Goal: Task Accomplishment & Management: Complete application form

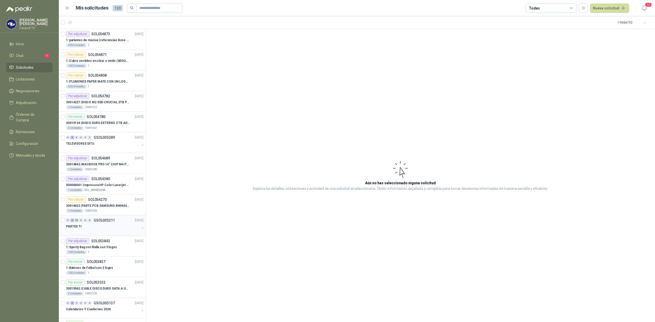
click at [94, 232] on div at bounding box center [102, 232] width 73 height 4
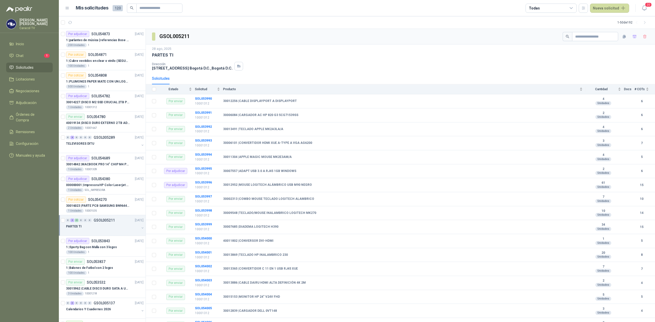
click at [126, 228] on div "PARTES TI" at bounding box center [102, 226] width 73 height 6
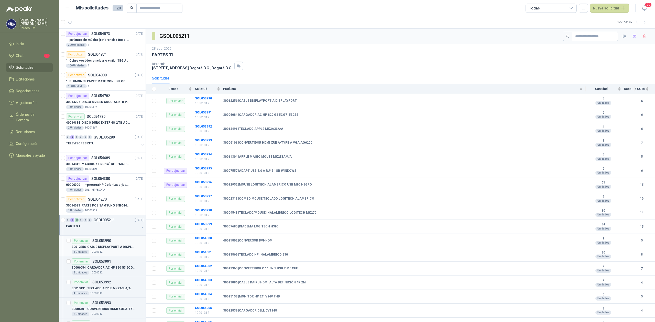
scroll to position [159, 0]
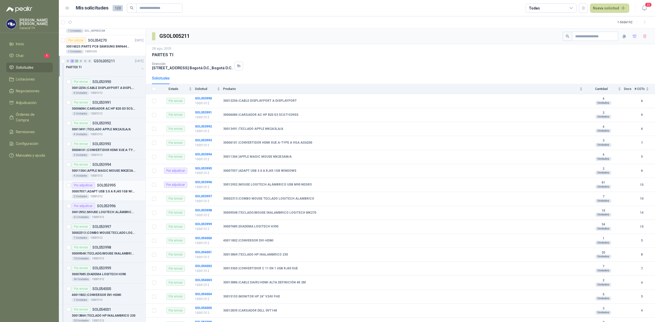
click at [107, 185] on p "SOL053995" at bounding box center [106, 186] width 19 height 4
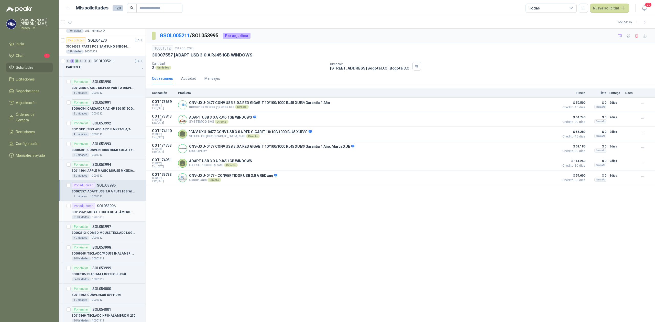
click at [104, 212] on p "30012952 | MOUSE LOGITECH ALÁMBRICO USB M90 NEGRO" at bounding box center [104, 212] width 64 height 5
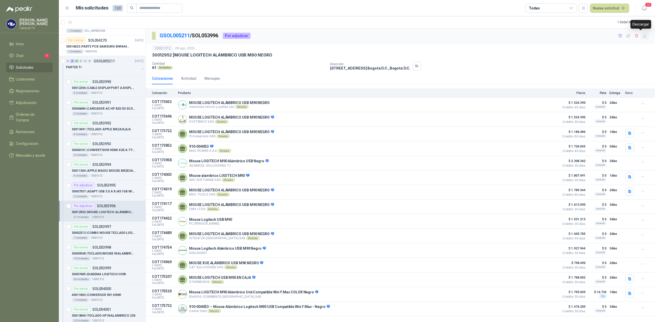
click at [643, 36] on icon "button" at bounding box center [644, 35] width 3 height 3
click at [103, 215] on p "30012952 | MOUSE LOGITECH ALÁMBRICO USB M90 NEGRO" at bounding box center [104, 212] width 64 height 5
click at [618, 37] on icon "button" at bounding box center [620, 36] width 4 height 4
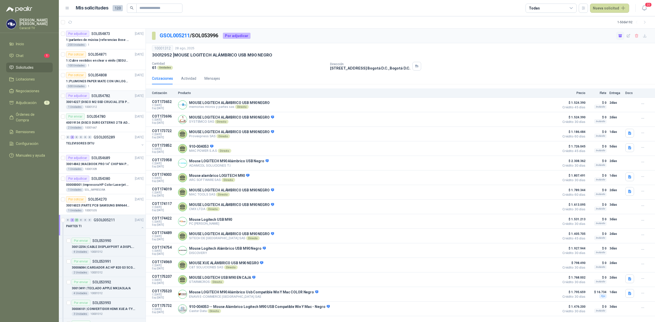
click at [109, 102] on p "30014227 | DISCO M2 SSD CRUCIAL 2TB P3 PLUS" at bounding box center [98, 102] width 64 height 5
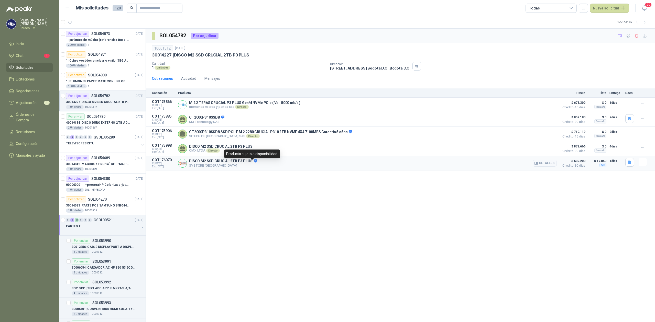
click at [253, 162] on icon at bounding box center [254, 160] width 3 height 3
click at [547, 166] on button "Detalles" at bounding box center [544, 163] width 24 height 7
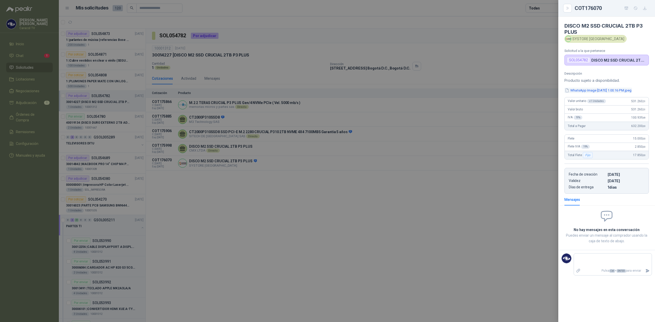
click at [592, 90] on button "WhatsApp Image 2025-09-04 at 1.00.16 PM.jpeg" at bounding box center [598, 90] width 68 height 5
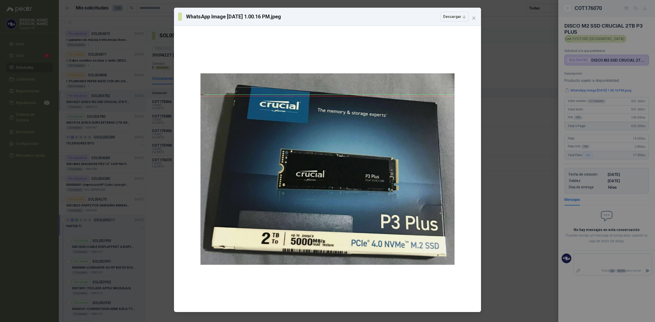
click at [496, 219] on div "WhatsApp Image 2025-09-04 at 1.00.16 PM.jpeg Descargar" at bounding box center [327, 161] width 655 height 322
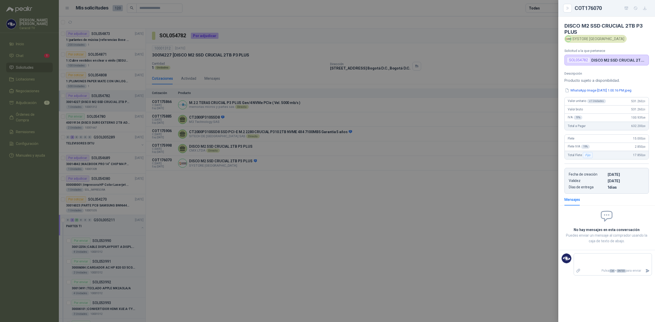
click at [216, 187] on div at bounding box center [327, 161] width 655 height 322
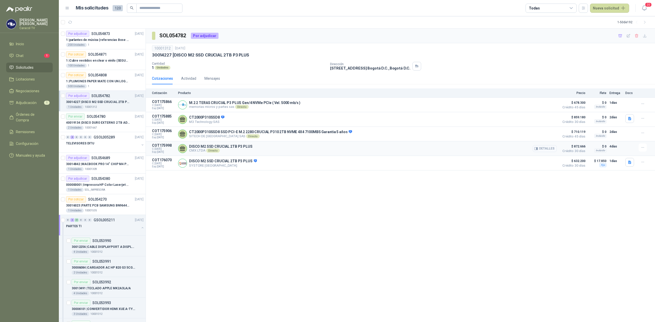
click at [540, 150] on button "Detalles" at bounding box center [544, 148] width 24 height 7
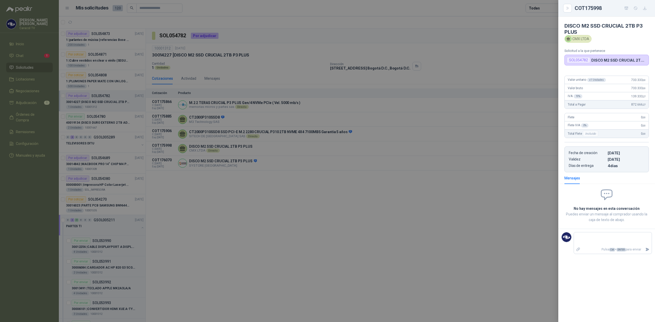
click at [609, 60] on p "DISCO M2 SSD CRUCIAL 2TB P3 PLUS" at bounding box center [618, 60] width 55 height 4
click at [400, 256] on div at bounding box center [327, 161] width 655 height 322
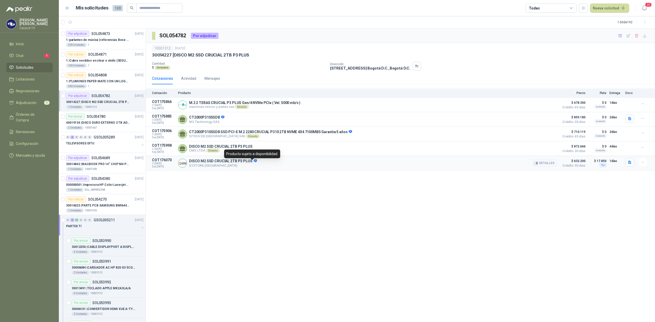
click at [253, 162] on icon at bounding box center [254, 160] width 3 height 3
click at [549, 167] on button "Detalles" at bounding box center [544, 163] width 24 height 7
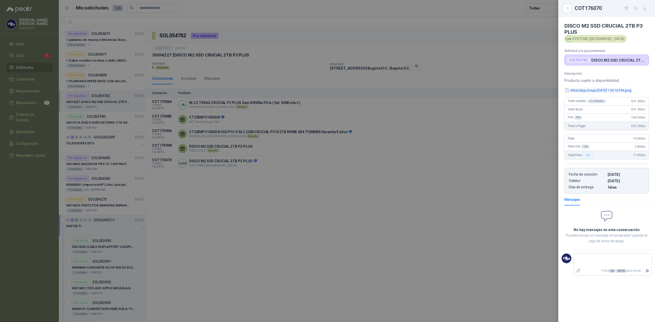
click at [598, 92] on button "WhatsApp Image 2025-09-04 at 1.00.16 PM.jpeg" at bounding box center [598, 90] width 68 height 5
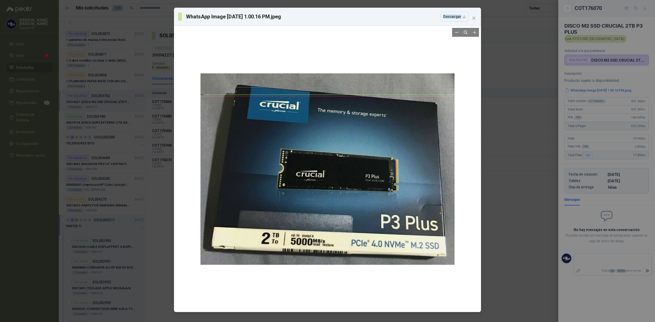
drag, startPoint x: 383, startPoint y: 19, endPoint x: 415, endPoint y: 44, distance: 41.2
click at [415, 44] on div "WhatsApp Image 2025-09-04 at 1.00.16 PM.jpeg Descargar" at bounding box center [327, 160] width 307 height 305
drag, startPoint x: 473, startPoint y: 279, endPoint x: 473, endPoint y: 275, distance: 4.6
click at [473, 279] on div at bounding box center [327, 169] width 303 height 282
click at [475, 18] on icon "close" at bounding box center [474, 18] width 4 height 4
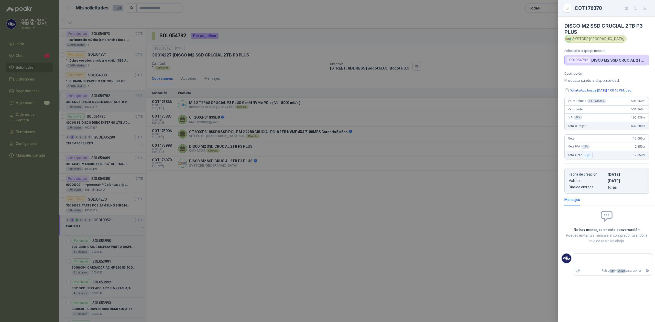
click at [248, 108] on div at bounding box center [327, 161] width 655 height 322
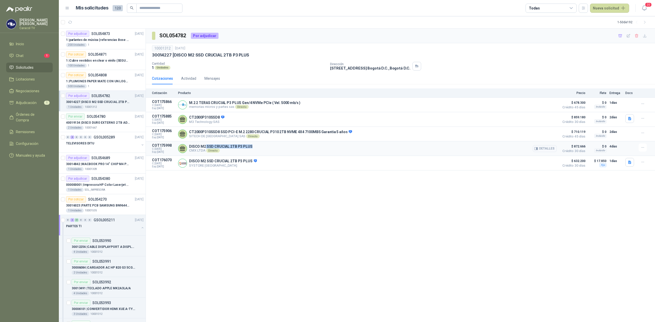
drag, startPoint x: 253, startPoint y: 146, endPoint x: 204, endPoint y: 146, distance: 48.6
click at [204, 146] on div "DISCO M2 SSD CRUCIAL 2TB P3 PLUS CMX LTDA Directo Detalles" at bounding box center [367, 148] width 378 height 10
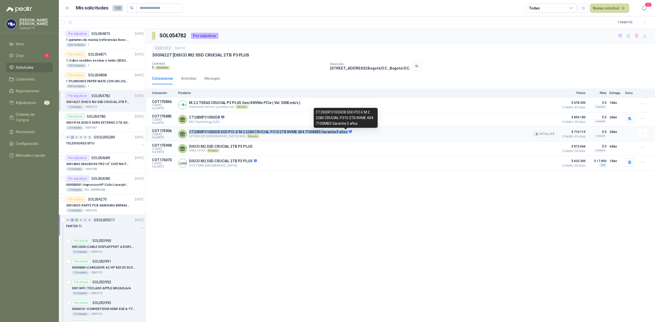
drag, startPoint x: 189, startPoint y: 131, endPoint x: 344, endPoint y: 133, distance: 155.0
click at [344, 133] on p "CT2000P310SSD8 SSD PCI-E M.2 2280 CRUCIAL P310 2TB NVME 4X4 7100MBS Garantia 5 …" at bounding box center [270, 132] width 163 height 5
copy p "CT2000P310SSD8 SSD PCI-E M.2 2280 CRUCIAL P310 2TB NVME 4X4 7100MBS Garantia 5 …"
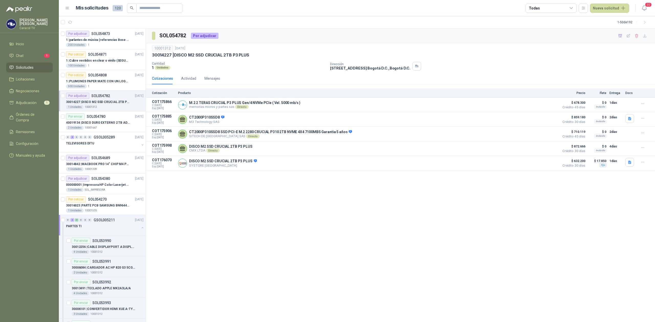
click at [292, 210] on div "SOL054782 Por adjudicar 10001312 3 sept, 2025 30014227 | DISCO M2 SSD CRUCIAL 2…" at bounding box center [400, 176] width 509 height 294
click at [645, 37] on icon "button" at bounding box center [644, 36] width 4 height 4
click at [620, 36] on icon "button" at bounding box center [620, 35] width 4 height 3
click at [29, 105] on span "Adjudicación" at bounding box center [26, 103] width 21 height 6
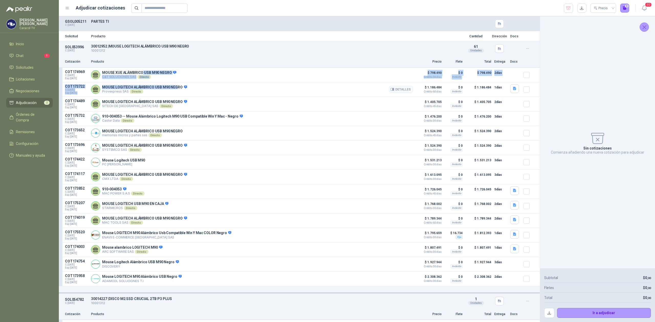
drag, startPoint x: 141, startPoint y: 72, endPoint x: 176, endPoint y: 86, distance: 38.0
click at [176, 86] on div "COT174969 C: 01/09/2025 Exp: 16/09/2025 MOUSE XUE ALÁMBRICO USB M90 NEGRO C&T S…" at bounding box center [299, 177] width 481 height 219
click at [170, 103] on p "MOUSE LOGITECH ALÁMBRICO USB M90 NEGRO" at bounding box center [144, 102] width 85 height 5
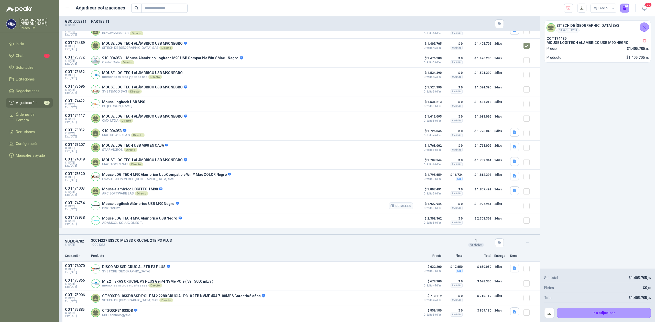
scroll to position [87, 0]
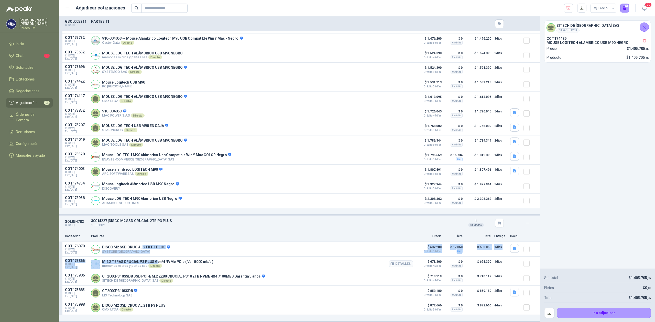
drag, startPoint x: 141, startPoint y: 246, endPoint x: 156, endPoint y: 262, distance: 22.6
click at [156, 262] on div "COT176070 C: 04/09/2025 Exp: 11/09/2025 DISCO M2 SSD CRUCIAL 2TB P3 PLUS SYSTOR…" at bounding box center [299, 278] width 481 height 73
click at [170, 260] on p "M.2 2 TERAS CRUCIAL P3 PLUS Gen/4 NVMe PCIe ( Vel. 5000 mb/s )" at bounding box center [157, 262] width 111 height 4
click at [109, 274] on p "CT2000P310SSD8 SSD PCI-E M.2 2280 CRUCIAL P310 2TB NVME 4X4 7100MBS Garantia 5 …" at bounding box center [183, 276] width 163 height 5
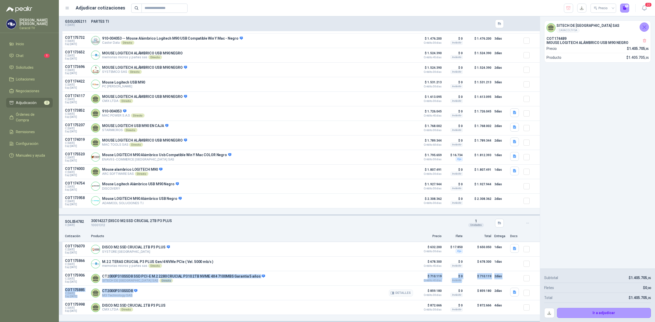
drag, startPoint x: 109, startPoint y: 274, endPoint x: 258, endPoint y: 298, distance: 151.2
click at [258, 298] on div "COT176070 C: 04/09/2025 Exp: 11/09/2025 DISCO M2 SSD CRUCIAL 2TB P3 PLUS SYSTOR…" at bounding box center [299, 278] width 481 height 73
click at [642, 41] on icon "button" at bounding box center [644, 41] width 4 height 4
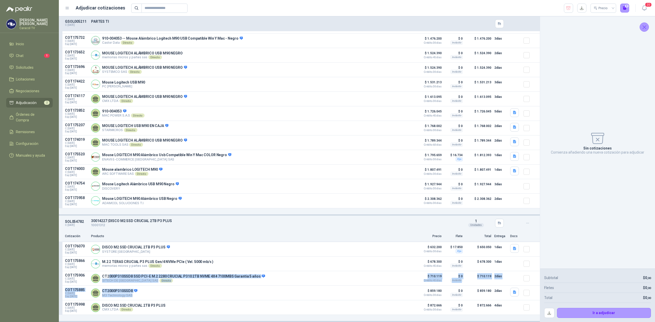
click at [646, 27] on icon "Cerrar" at bounding box center [644, 27] width 6 height 6
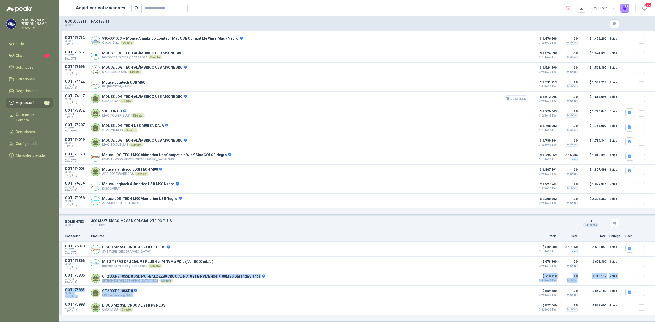
scroll to position [0, 0]
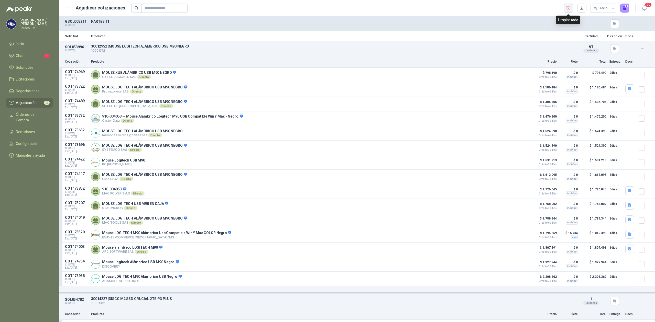
click at [568, 9] on icon "button" at bounding box center [568, 8] width 5 height 5
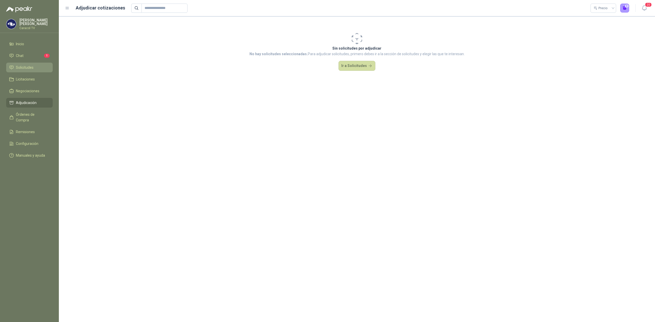
click at [31, 66] on span "Solicitudes" at bounding box center [25, 68] width 18 height 6
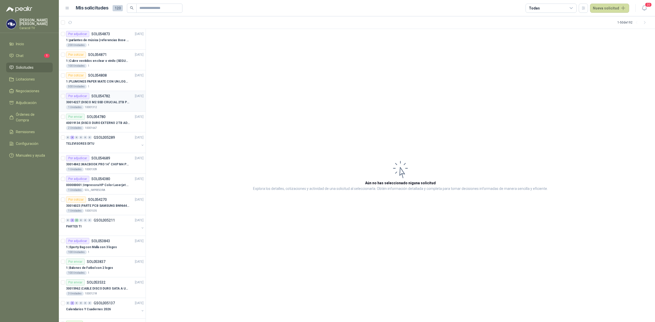
click at [115, 97] on div "Por adjudicar SOL054782 03/09/25" at bounding box center [104, 96] width 77 height 6
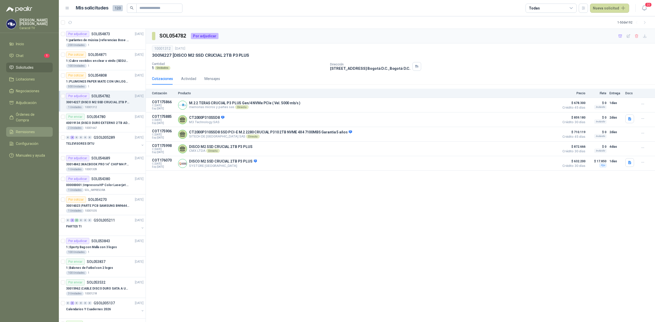
click at [25, 127] on link "Remisiones" at bounding box center [29, 132] width 47 height 10
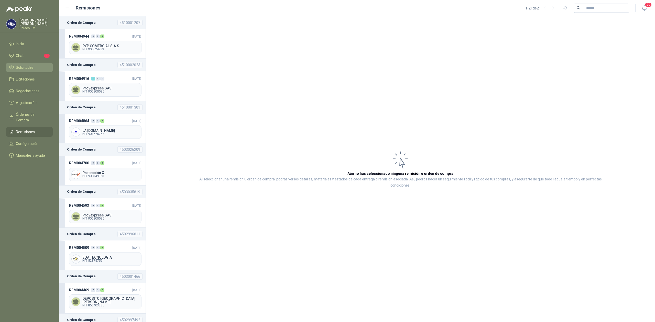
click at [25, 70] on span "Solicitudes" at bounding box center [25, 68] width 18 height 6
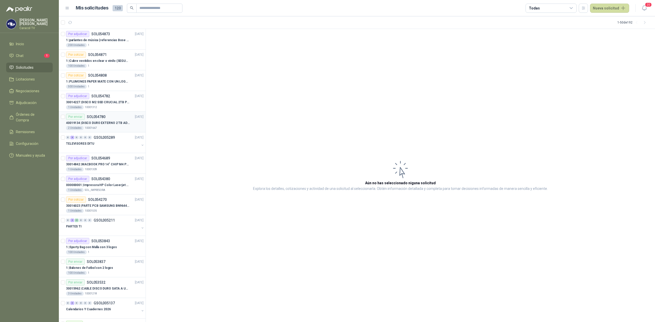
click at [104, 123] on p "40019134 | DISCO DURO EXTERNO 2 TB ADATA" at bounding box center [98, 123] width 64 height 5
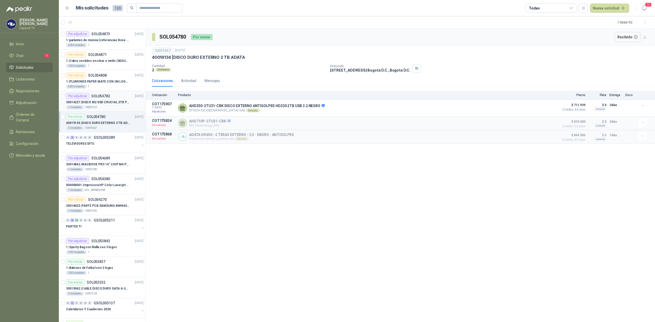
click at [110, 102] on p "30014227 | DISCO M2 SSD CRUCIAL 2TB P3 PLUS" at bounding box center [98, 102] width 64 height 5
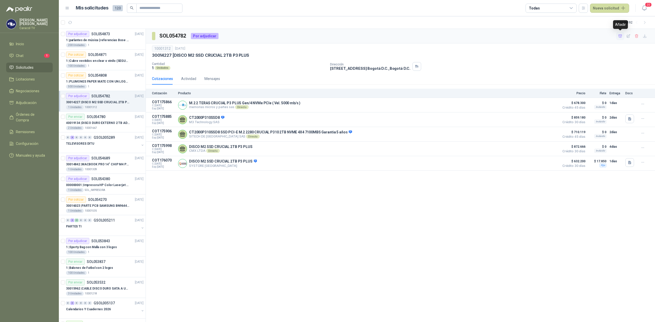
click at [618, 37] on icon "button" at bounding box center [620, 36] width 4 height 3
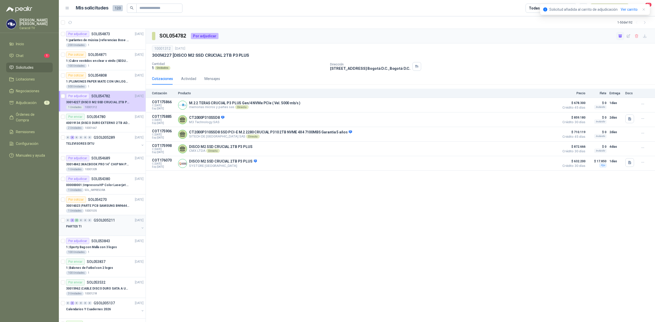
click at [100, 231] on div at bounding box center [102, 232] width 73 height 4
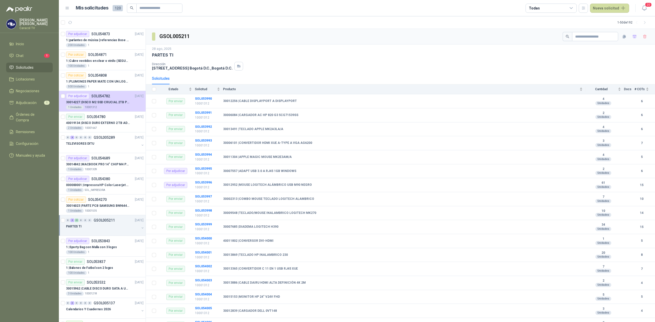
click at [104, 226] on div "PARTES TI" at bounding box center [102, 226] width 73 height 6
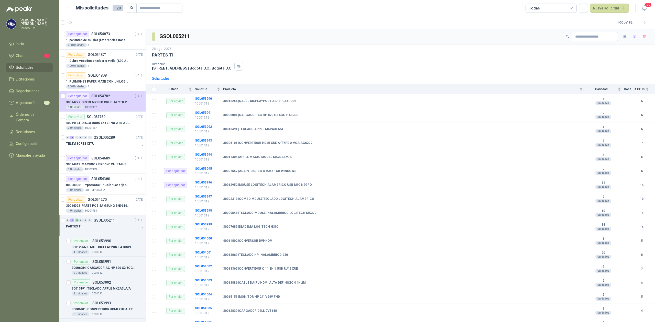
scroll to position [0, 0]
click at [129, 230] on div at bounding box center [102, 231] width 73 height 4
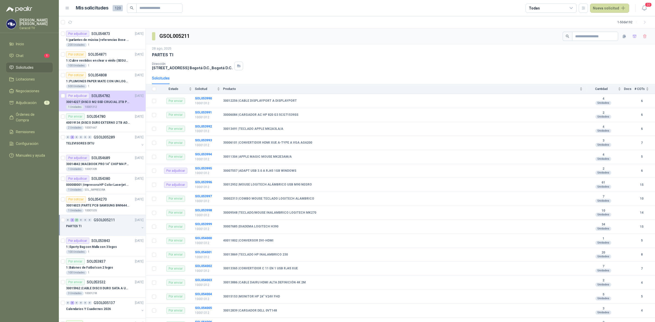
click at [129, 230] on div at bounding box center [102, 231] width 73 height 4
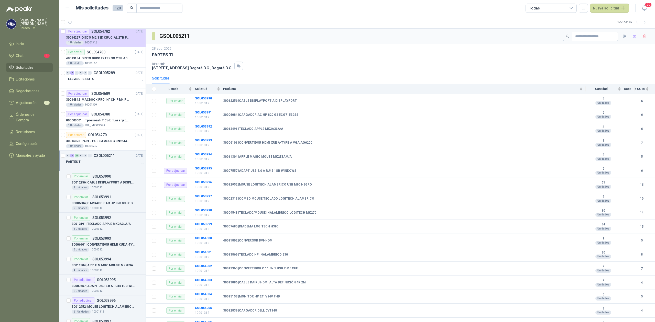
scroll to position [79, 0]
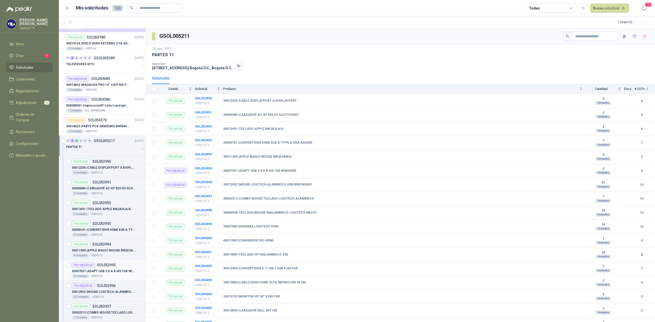
click at [109, 271] on p "30007557 | ADAPT USB 3.0 A RJ45 1GB WINDOWS" at bounding box center [104, 271] width 64 height 5
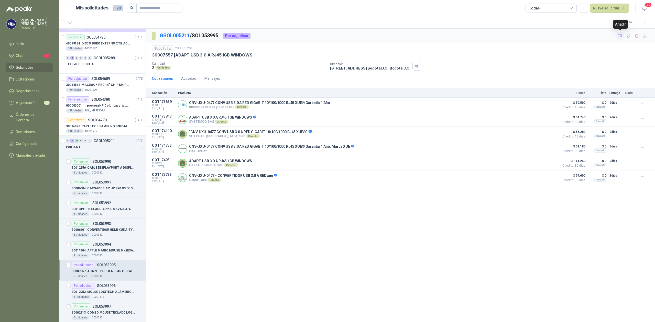
click at [619, 37] on icon "button" at bounding box center [620, 36] width 4 height 4
click at [113, 296] on div "61 Unidades 10001312" at bounding box center [108, 297] width 72 height 4
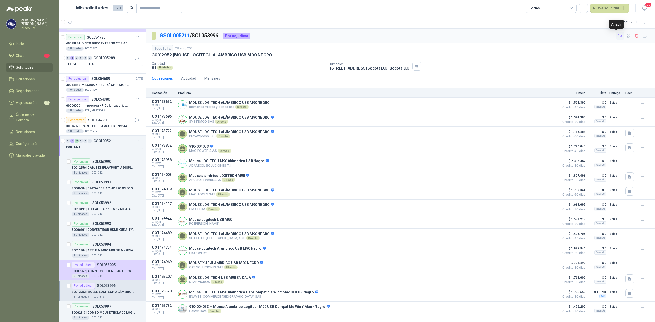
click at [618, 37] on icon "button" at bounding box center [620, 35] width 4 height 3
click at [36, 103] on span "Adjudicación" at bounding box center [26, 103] width 21 height 6
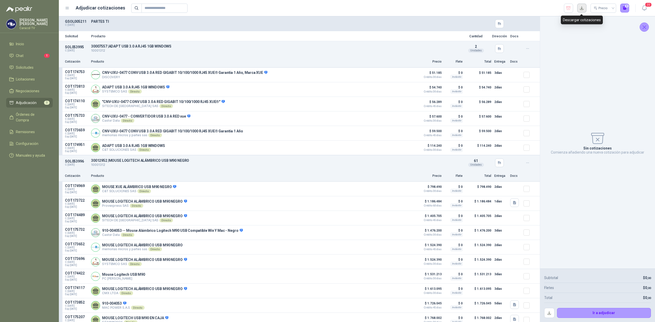
click at [581, 7] on button "button" at bounding box center [581, 8] width 9 height 9
click at [595, 312] on button "Ir a adjudicar" at bounding box center [604, 313] width 94 height 10
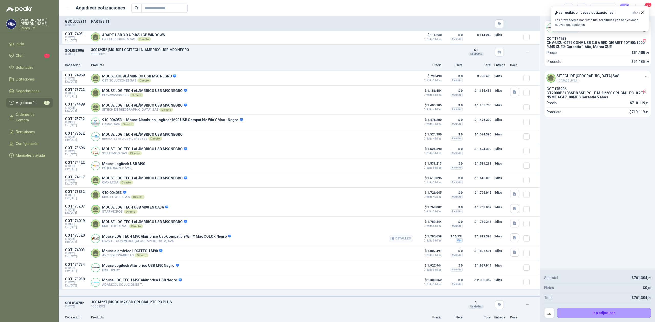
scroll to position [45, 0]
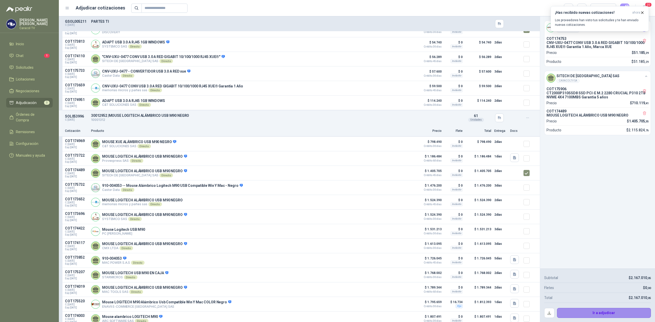
click at [616, 314] on button "Ir a adjudicar" at bounding box center [604, 313] width 94 height 10
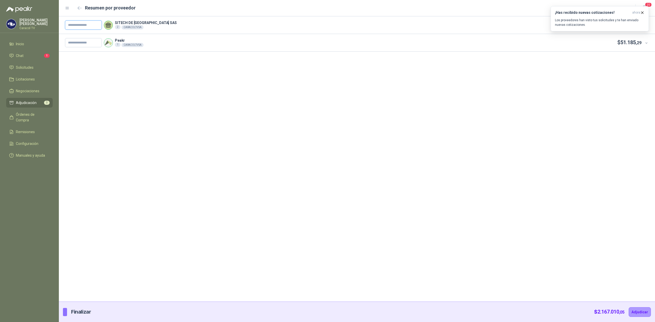
click at [87, 27] on input "text" at bounding box center [83, 24] width 37 height 9
paste input "**********"
type input "**********"
click at [645, 41] on icon at bounding box center [646, 43] width 4 height 4
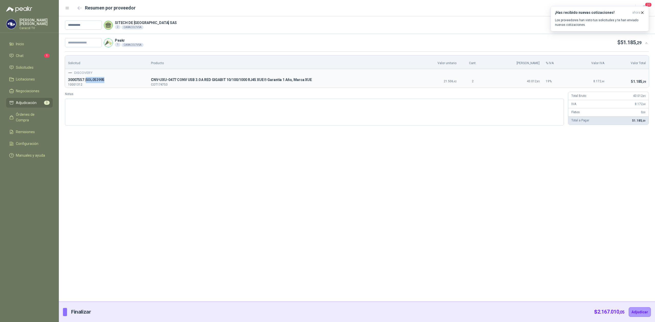
drag, startPoint x: 86, startPoint y: 80, endPoint x: 111, endPoint y: 76, distance: 24.9
click at [109, 78] on p "30007557 | SOL053995" at bounding box center [106, 80] width 77 height 6
copy p "SOL053995"
click at [92, 40] on input "text" at bounding box center [83, 42] width 37 height 9
paste input "**********"
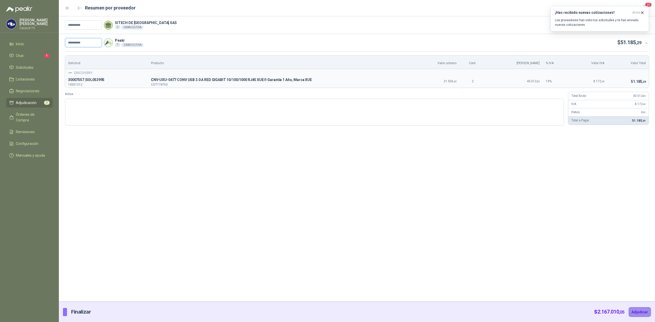
type input "**********"
click at [643, 309] on button "Adjudicar" at bounding box center [639, 312] width 22 height 10
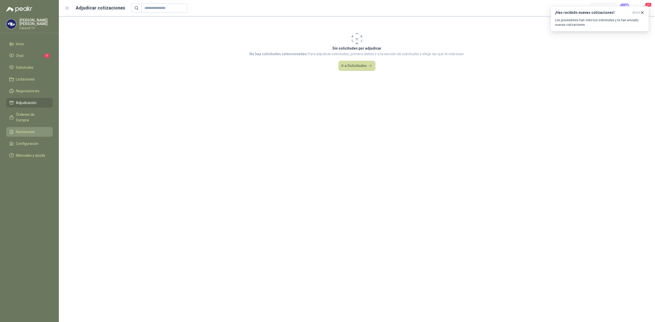
click at [22, 129] on span "Remisiones" at bounding box center [25, 132] width 19 height 6
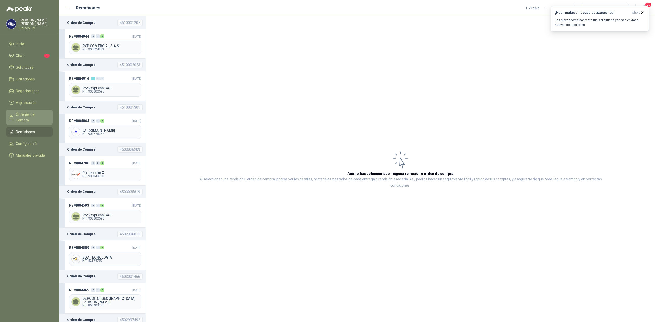
click at [29, 114] on span "Órdenes de Compra" at bounding box center [32, 117] width 32 height 11
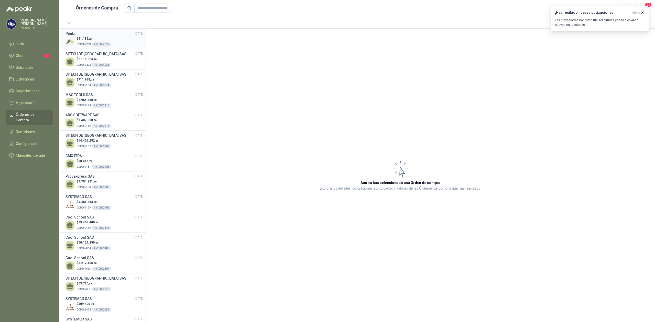
click at [105, 43] on div "4510004027" at bounding box center [101, 44] width 19 height 4
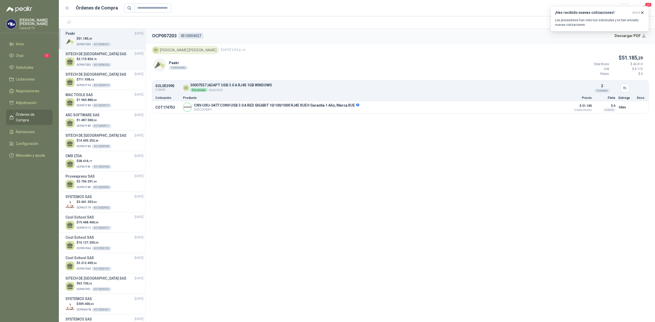
click at [110, 65] on div "$ 2.115.824 ,76 OCP007202 4510004026" at bounding box center [104, 62] width 78 height 10
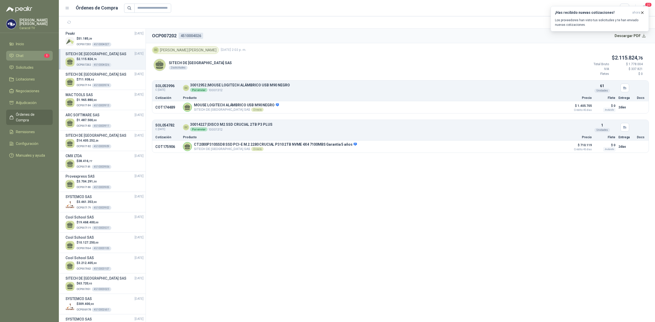
click at [32, 56] on li "Chat 1" at bounding box center [29, 56] width 40 height 6
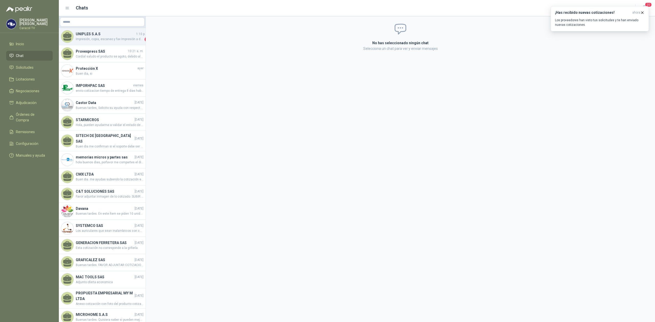
click at [96, 35] on h4 "UNIPLES S.A.S" at bounding box center [105, 34] width 59 height 6
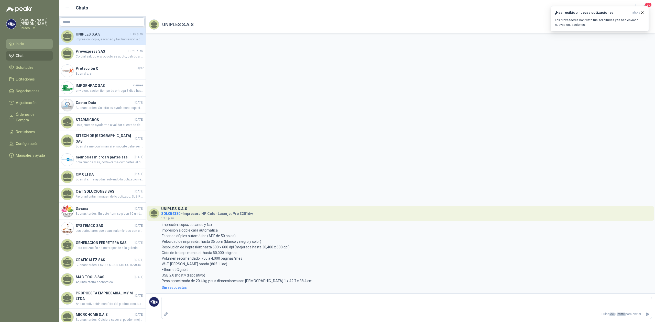
click at [32, 45] on li "Inicio" at bounding box center [29, 44] width 40 height 6
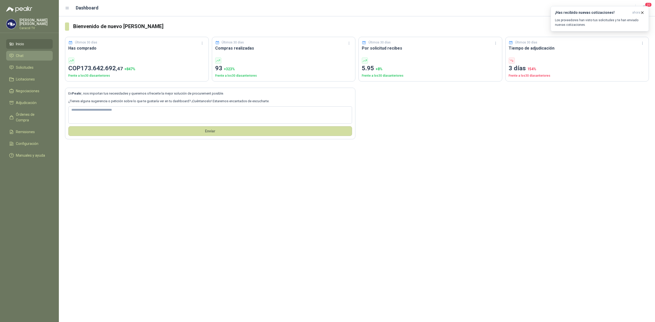
click at [20, 56] on span "Chat" at bounding box center [20, 56] width 8 height 6
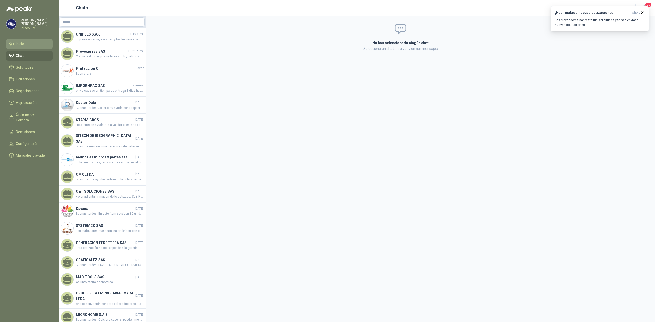
click at [17, 45] on span "Inicio" at bounding box center [20, 44] width 8 height 6
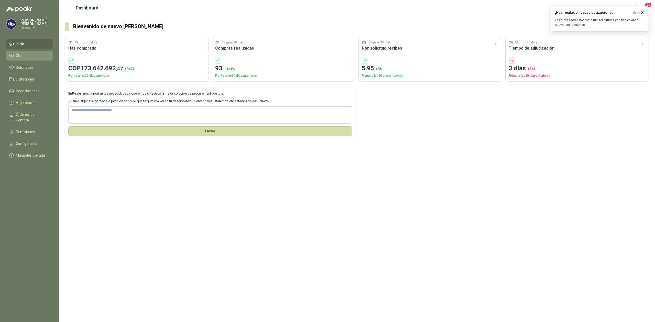
click at [25, 57] on li "Chat" at bounding box center [29, 56] width 40 height 6
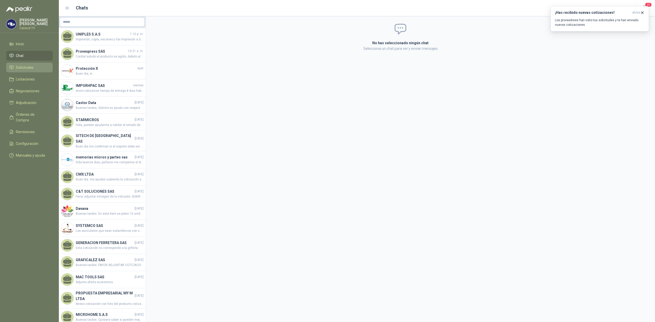
click at [26, 69] on span "Solicitudes" at bounding box center [25, 68] width 18 height 6
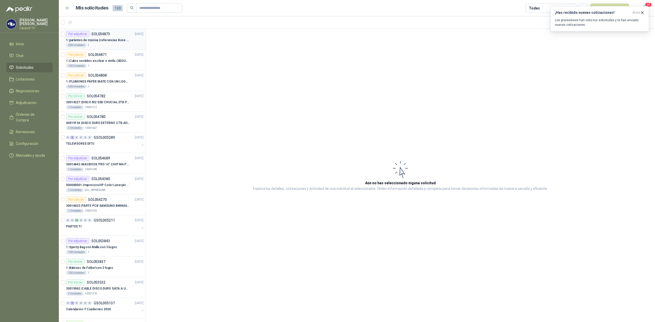
click at [107, 44] on div "200 Unidades 1" at bounding box center [104, 45] width 77 height 4
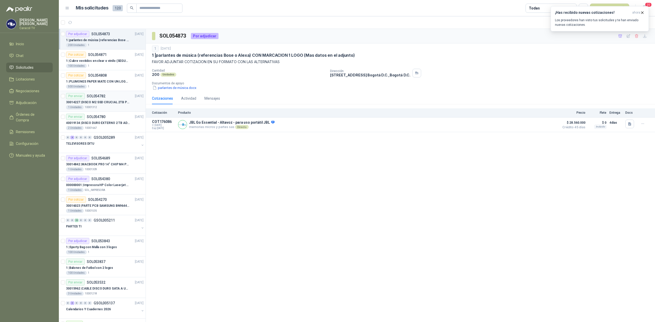
click at [109, 107] on div "1 Unidades 10001312" at bounding box center [104, 107] width 77 height 4
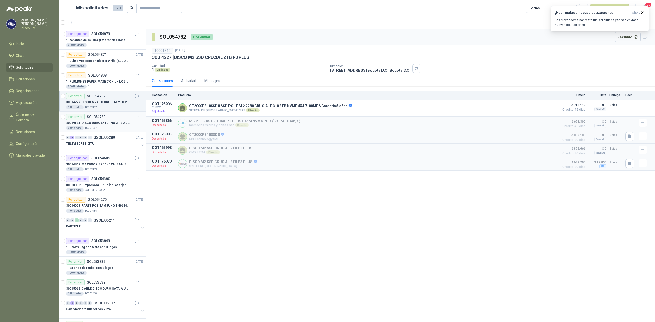
click at [107, 118] on div "Por enviar SOL054780 03/09/25" at bounding box center [104, 117] width 77 height 6
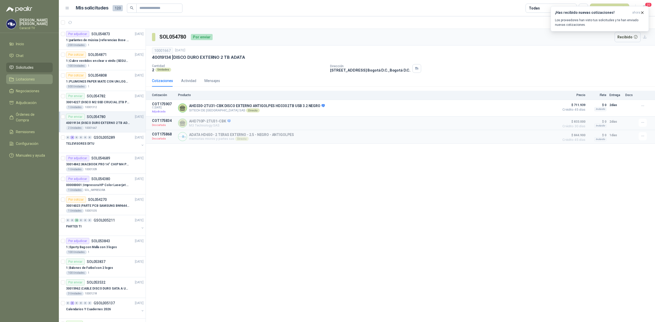
click at [24, 80] on span "Licitaciones" at bounding box center [25, 79] width 19 height 6
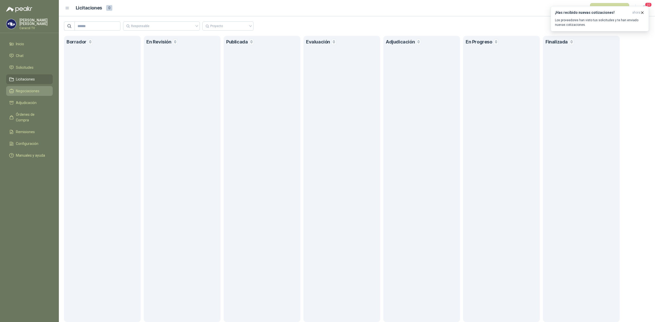
click at [22, 91] on span "Negociaciones" at bounding box center [28, 91] width 24 height 6
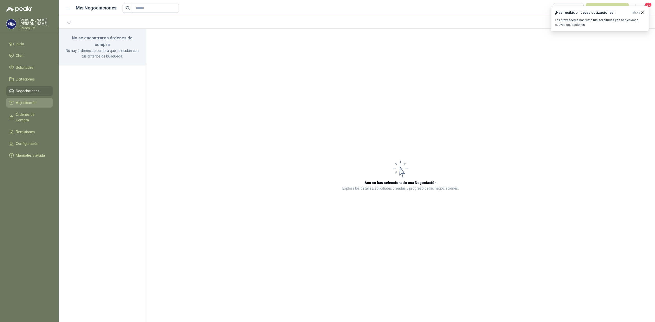
click at [24, 105] on span "Adjudicación" at bounding box center [26, 103] width 21 height 6
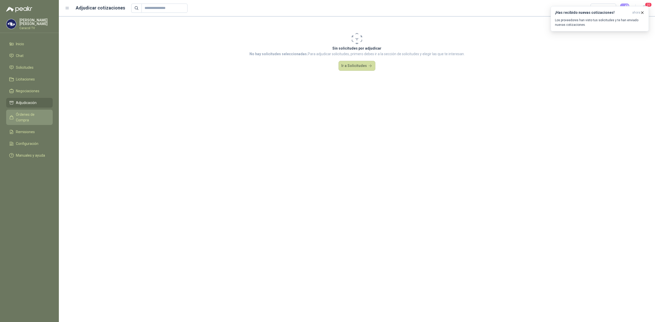
click at [25, 114] on span "Órdenes de Compra" at bounding box center [32, 117] width 32 height 11
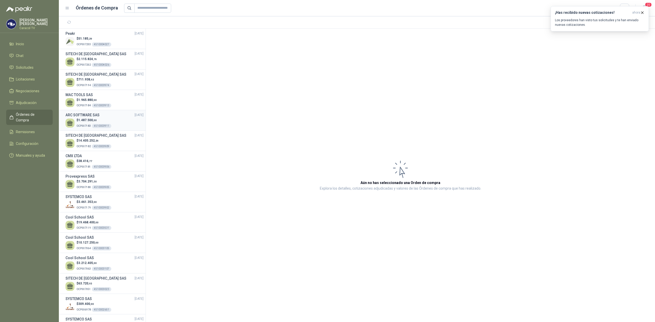
click at [84, 120] on span "1.487.500 ,00" at bounding box center [87, 120] width 18 height 4
